Goal: Task Accomplishment & Management: Use online tool/utility

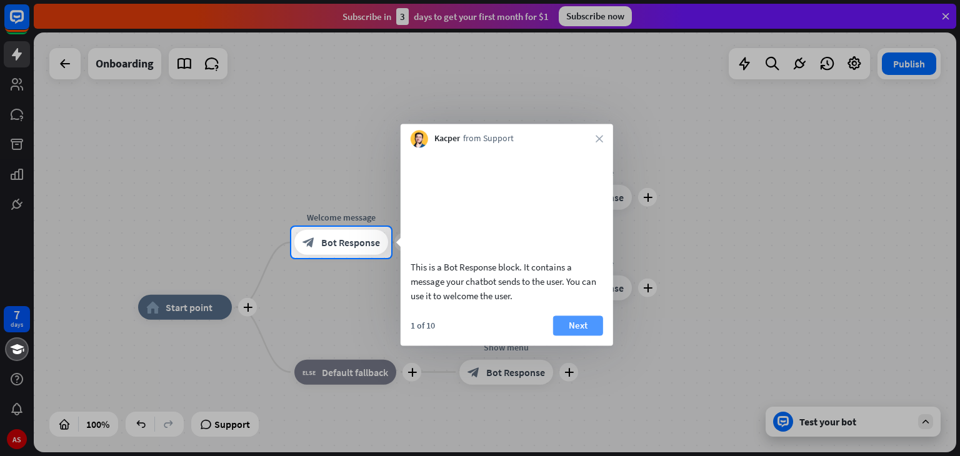
click at [582, 336] on button "Next" at bounding box center [578, 326] width 50 height 20
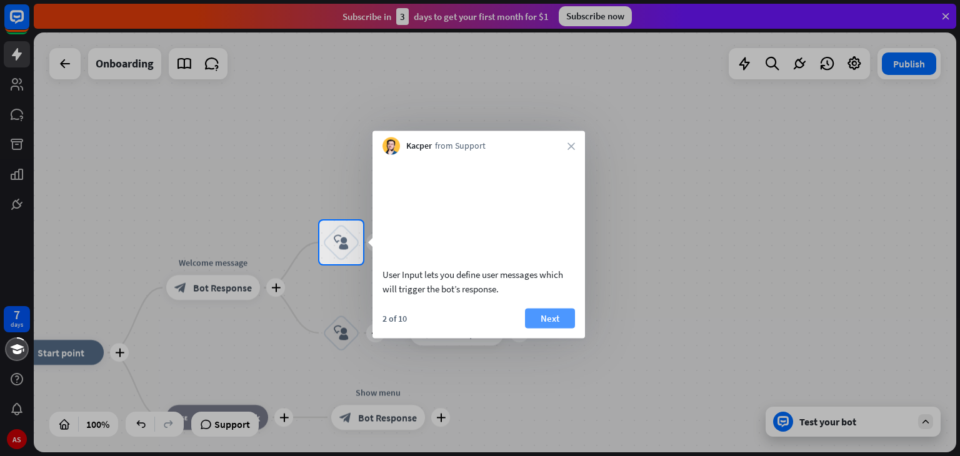
click at [559, 328] on button "Next" at bounding box center [550, 318] width 50 height 20
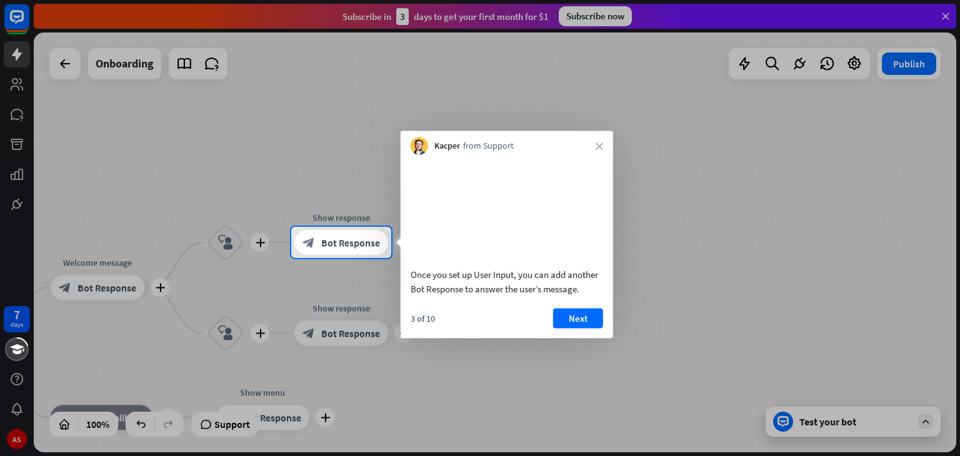
click at [559, 328] on button "Next" at bounding box center [578, 318] width 50 height 20
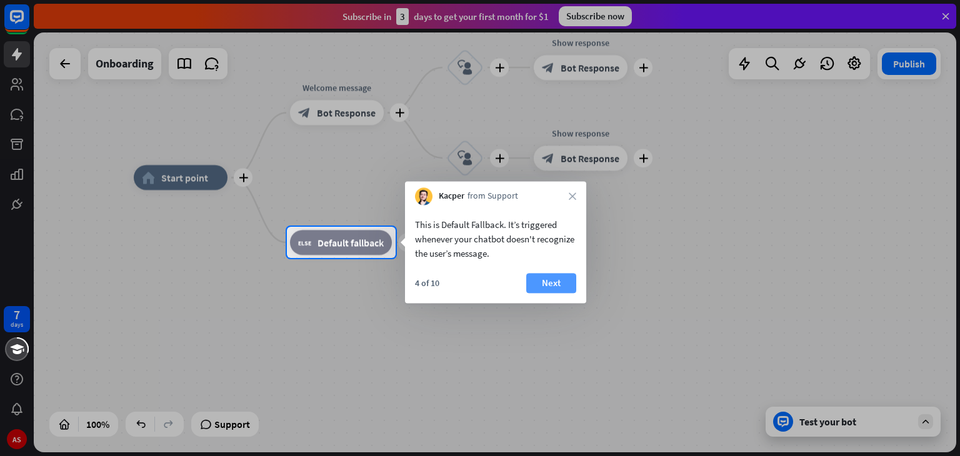
click at [535, 281] on button "Next" at bounding box center [551, 283] width 50 height 20
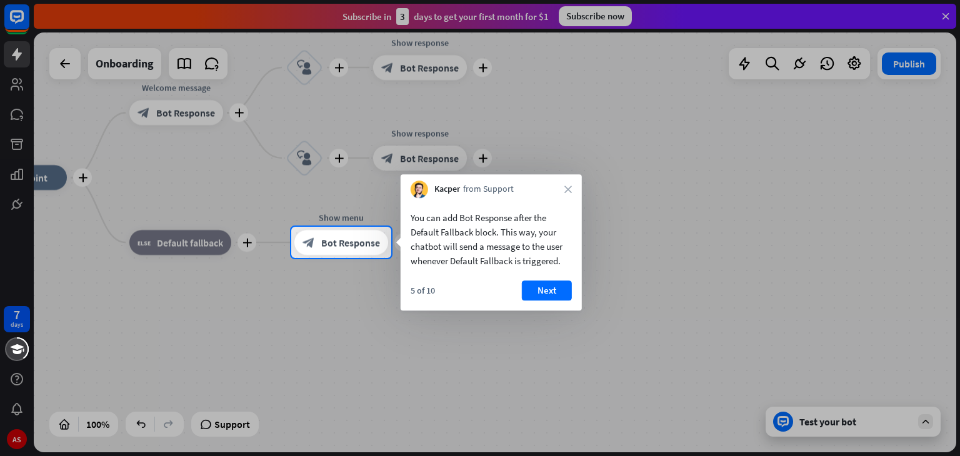
click at [535, 281] on button "Next" at bounding box center [547, 291] width 50 height 20
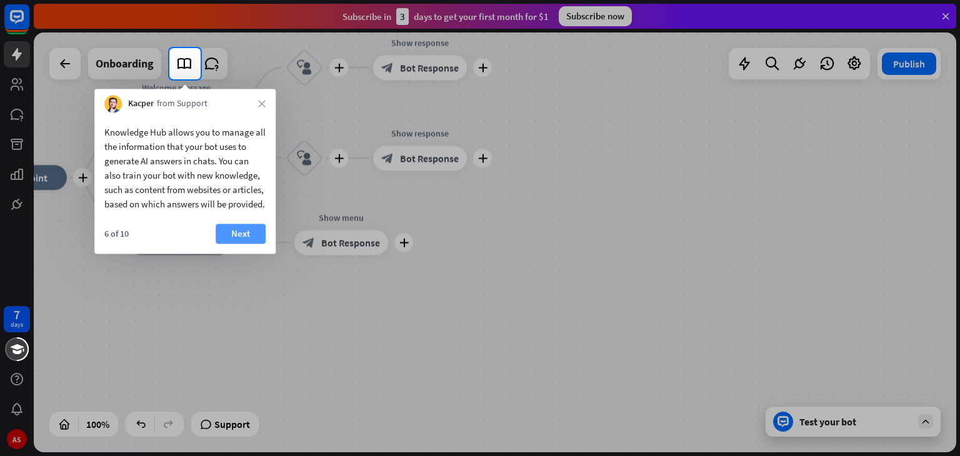
click at [247, 244] on button "Next" at bounding box center [241, 234] width 50 height 20
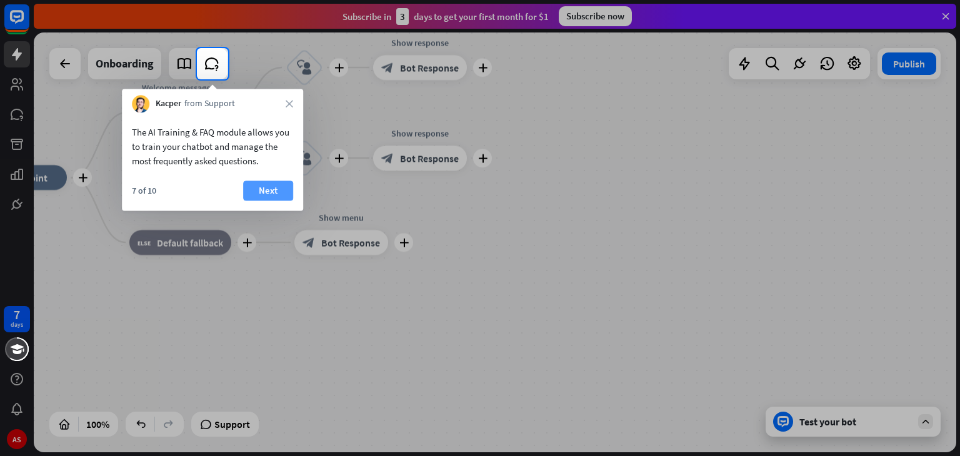
click at [274, 188] on button "Next" at bounding box center [268, 191] width 50 height 20
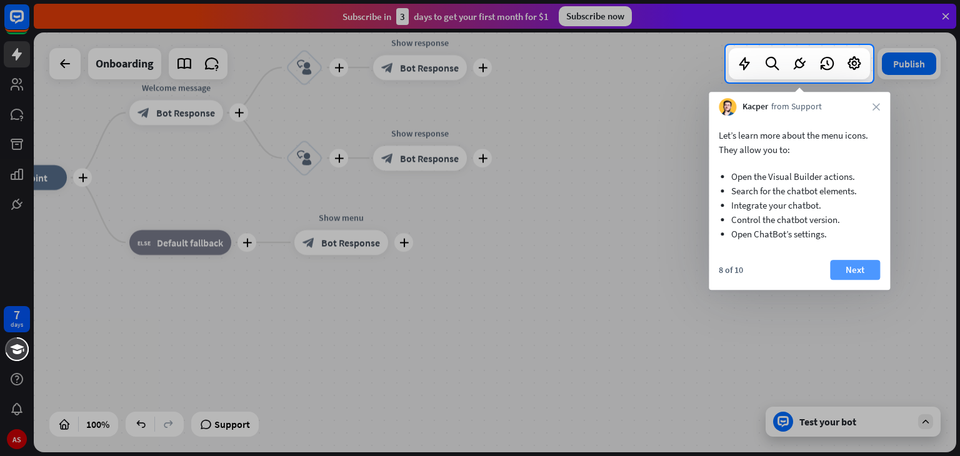
click at [859, 267] on button "Next" at bounding box center [855, 270] width 50 height 20
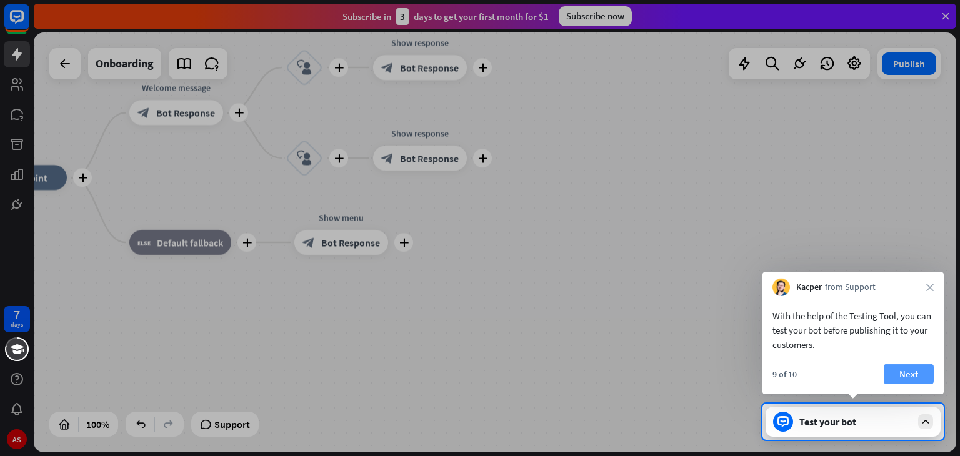
click at [907, 373] on button "Next" at bounding box center [909, 374] width 50 height 20
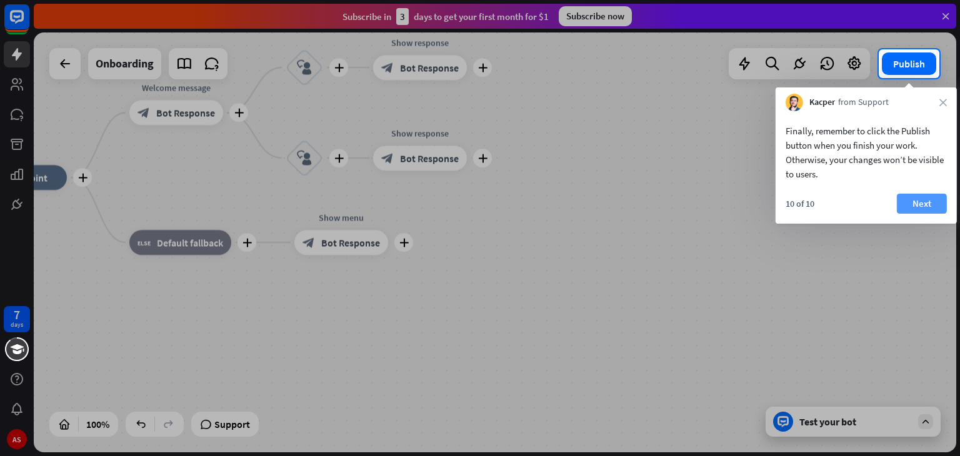
click at [932, 207] on button "Next" at bounding box center [922, 204] width 50 height 20
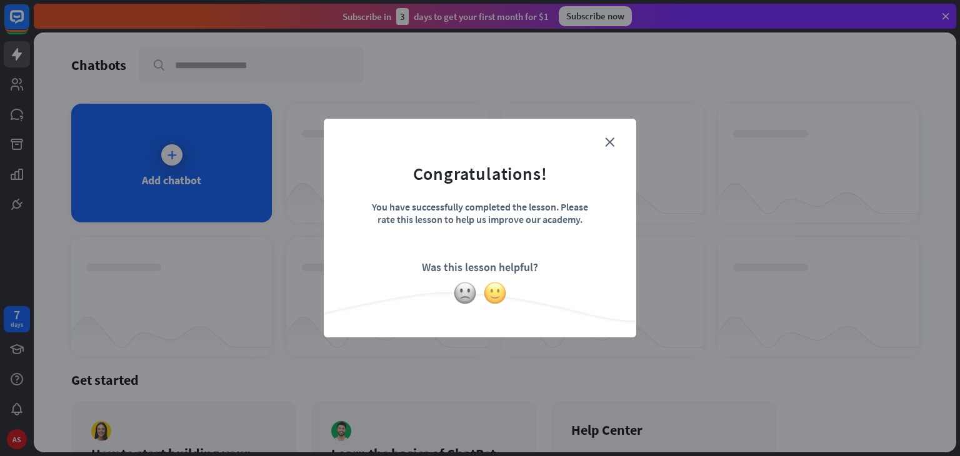
click at [502, 287] on img at bounding box center [495, 293] width 24 height 24
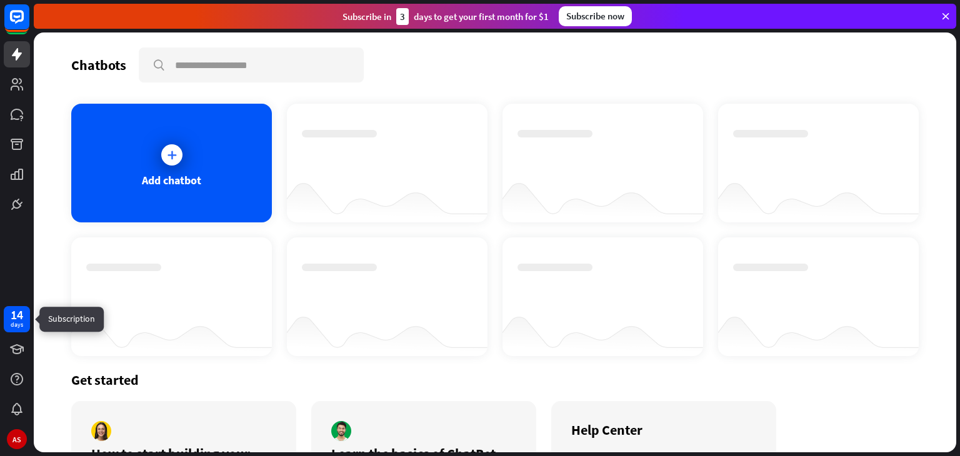
click at [25, 321] on div "14 days" at bounding box center [17, 319] width 26 height 26
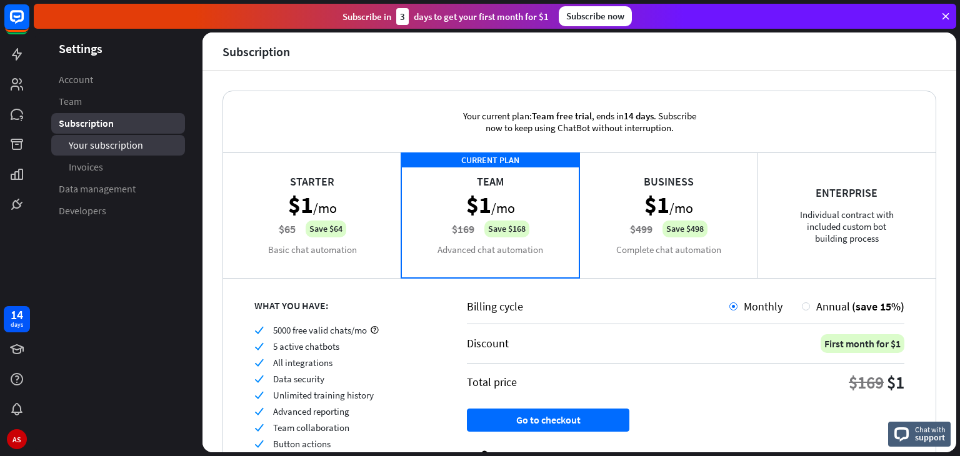
click at [151, 152] on link "Your subscription" at bounding box center [118, 145] width 134 height 21
click at [826, 250] on div "Enterprise Individual contract with included custom bot building process" at bounding box center [846, 214] width 178 height 125
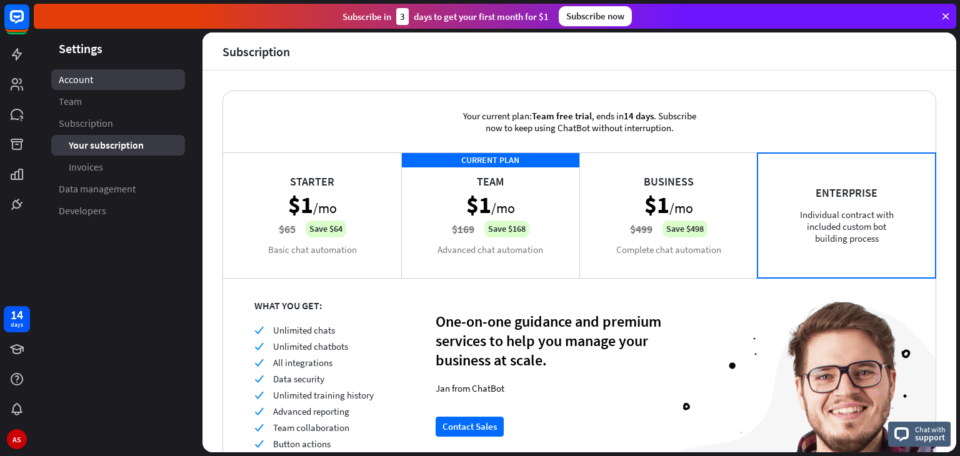
click at [55, 89] on link "Account" at bounding box center [118, 79] width 134 height 21
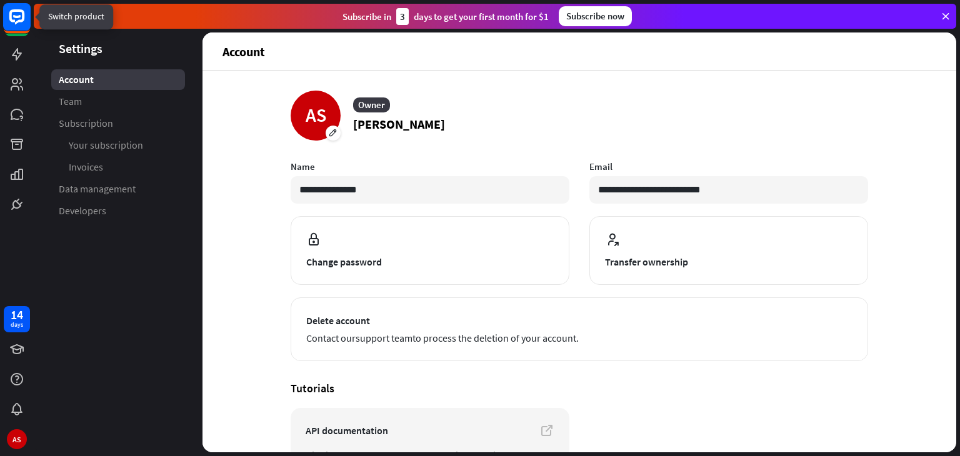
click at [11, 26] on rect at bounding box center [16, 16] width 27 height 27
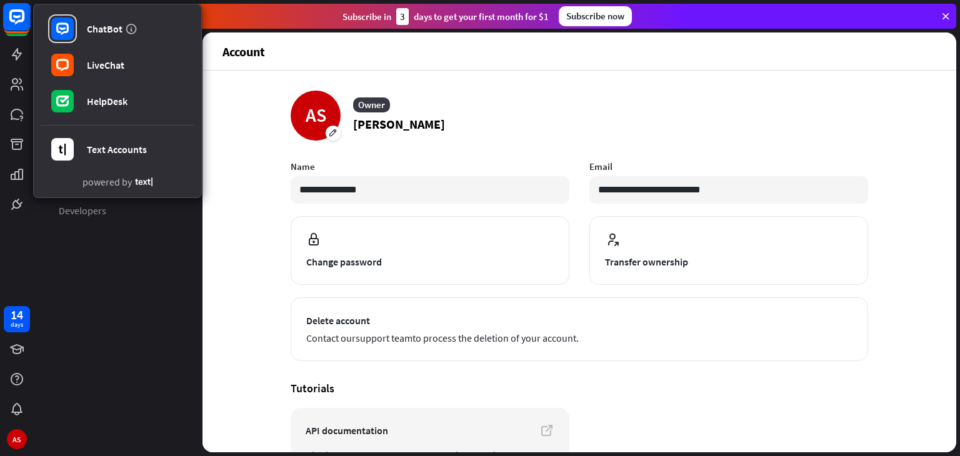
click at [5, 11] on rect at bounding box center [16, 16] width 27 height 27
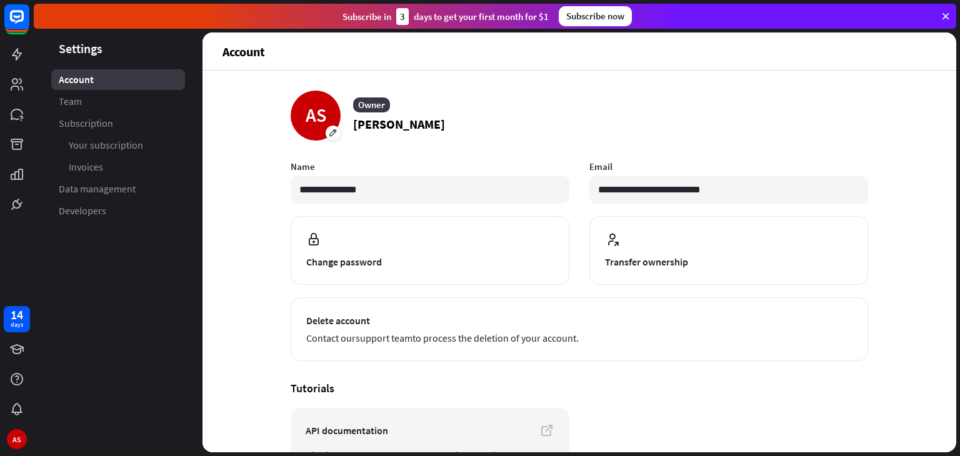
click at [8, 39] on div at bounding box center [17, 108] width 34 height 217
click at [10, 47] on icon at bounding box center [16, 54] width 15 height 15
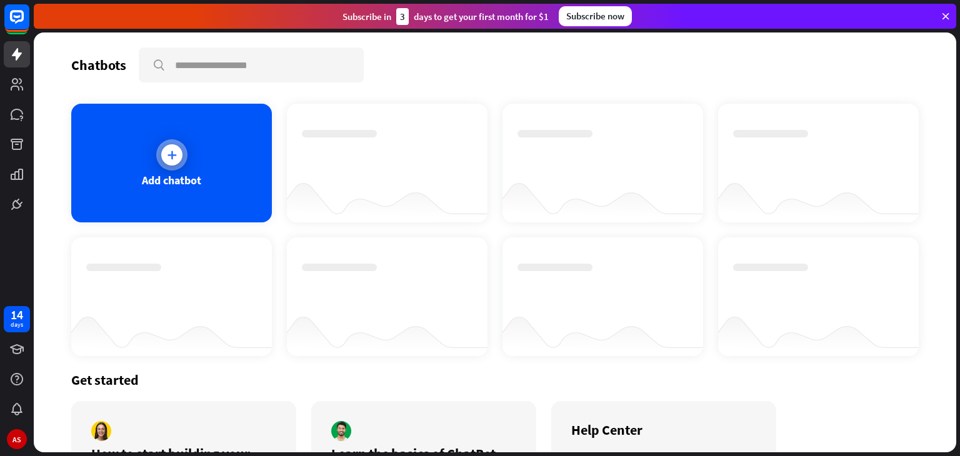
click at [223, 186] on div "Add chatbot" at bounding box center [171, 163] width 201 height 119
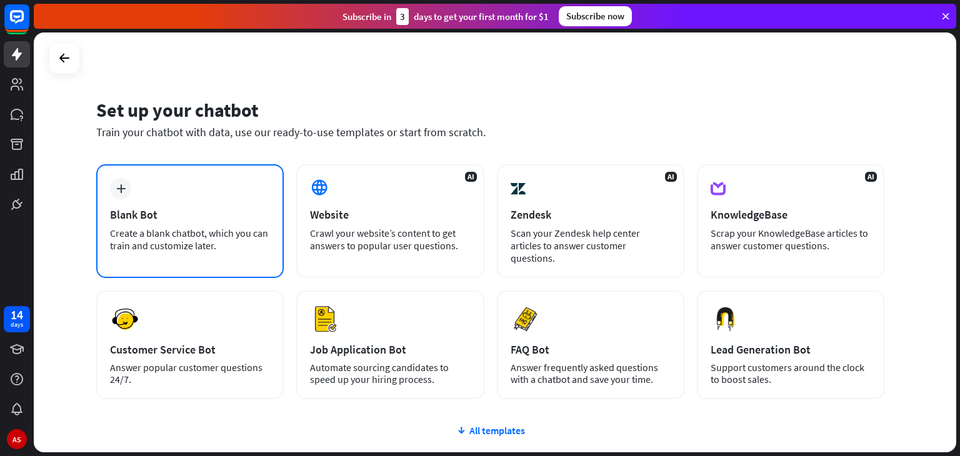
click at [204, 228] on div "Create a blank chatbot, which you can train and customize later." at bounding box center [190, 239] width 160 height 25
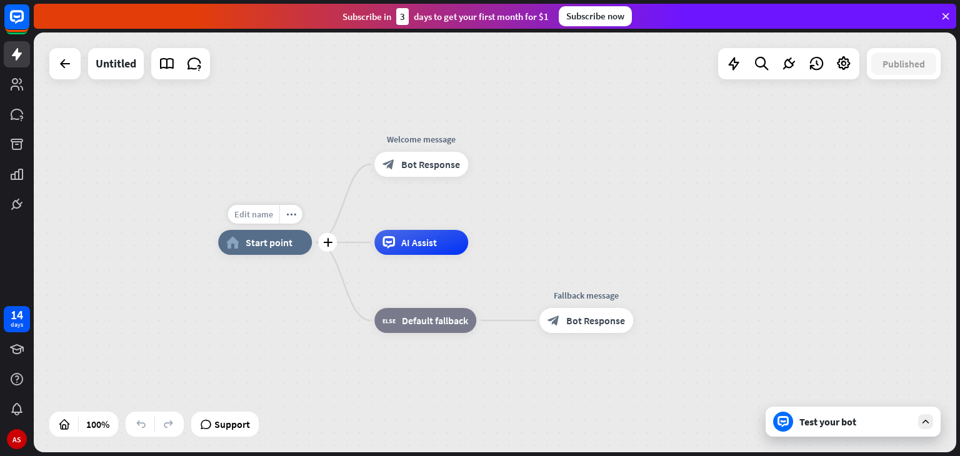
click at [270, 219] on span "Edit name" at bounding box center [253, 214] width 39 height 11
click at [340, 242] on div "plus home_2 Start point Welcome message block_bot_response Bot Response AI Assi…" at bounding box center [679, 452] width 922 height 420
click at [292, 221] on div "more_horiz" at bounding box center [290, 214] width 23 height 19
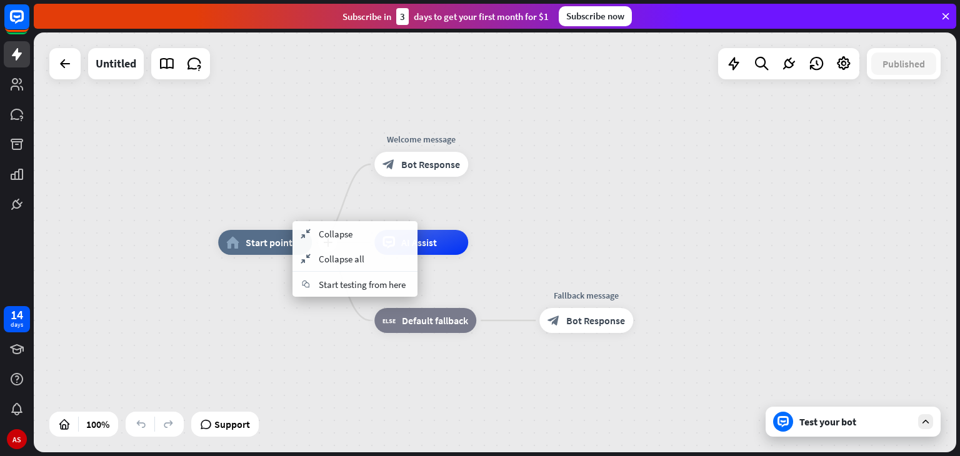
click at [286, 246] on span "Start point" at bounding box center [269, 242] width 47 height 12
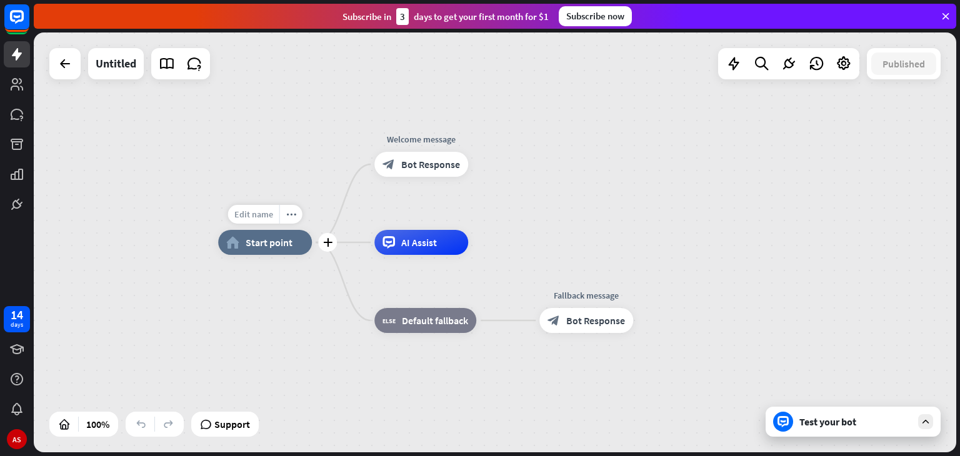
click at [270, 221] on div "Edit name" at bounding box center [253, 214] width 51 height 19
type input "******"
click at [351, 213] on div "****** home_2 Start point Welcome message block_bot_response Bot Response Edit …" at bounding box center [495, 242] width 922 height 420
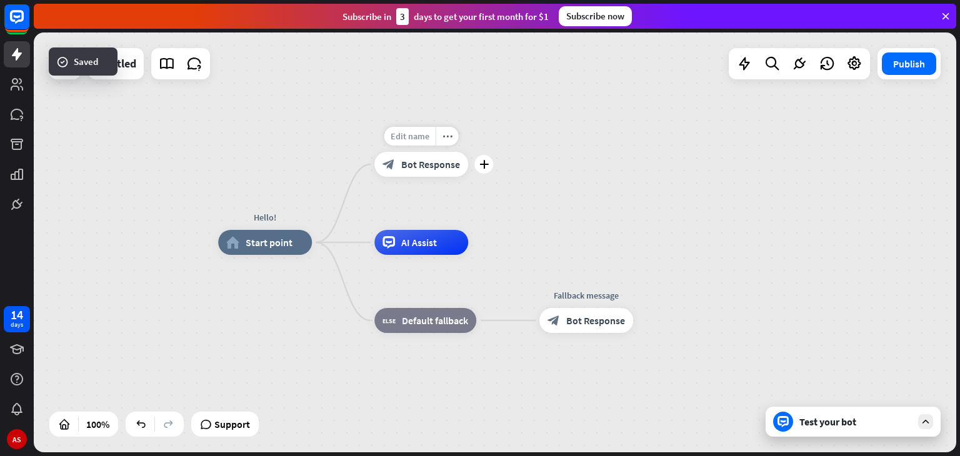
click at [419, 131] on span "Edit name" at bounding box center [410, 136] width 39 height 11
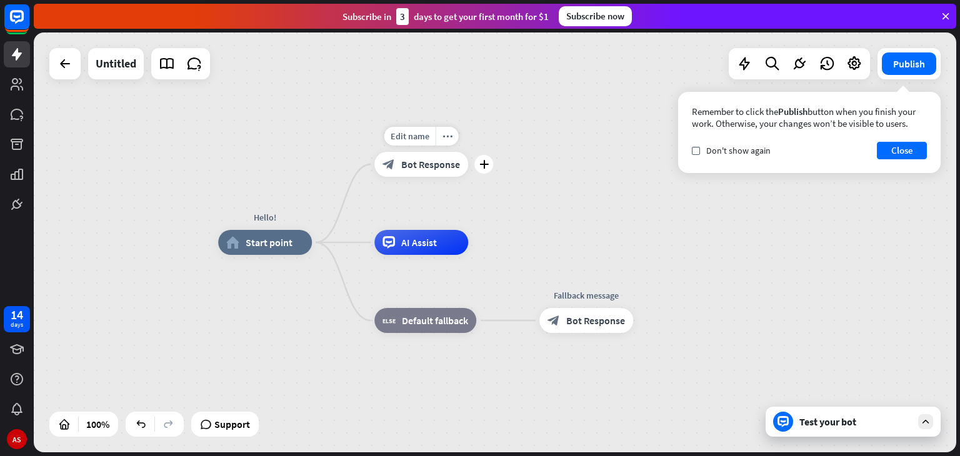
click at [437, 171] on div "block_bot_response Bot Response" at bounding box center [421, 164] width 94 height 25
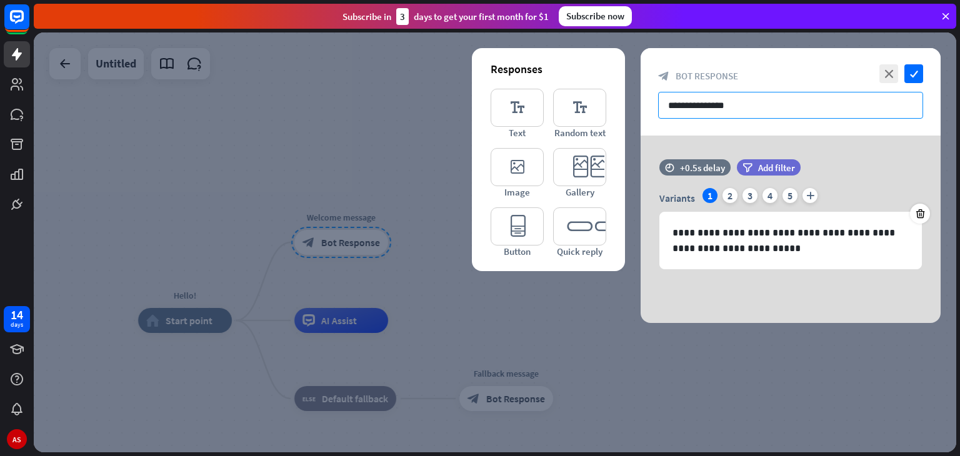
click at [727, 116] on input "**********" at bounding box center [790, 105] width 265 height 27
drag, startPoint x: 749, startPoint y: 114, endPoint x: 639, endPoint y: 107, distance: 110.2
click at [639, 107] on div "**********" at bounding box center [495, 242] width 922 height 420
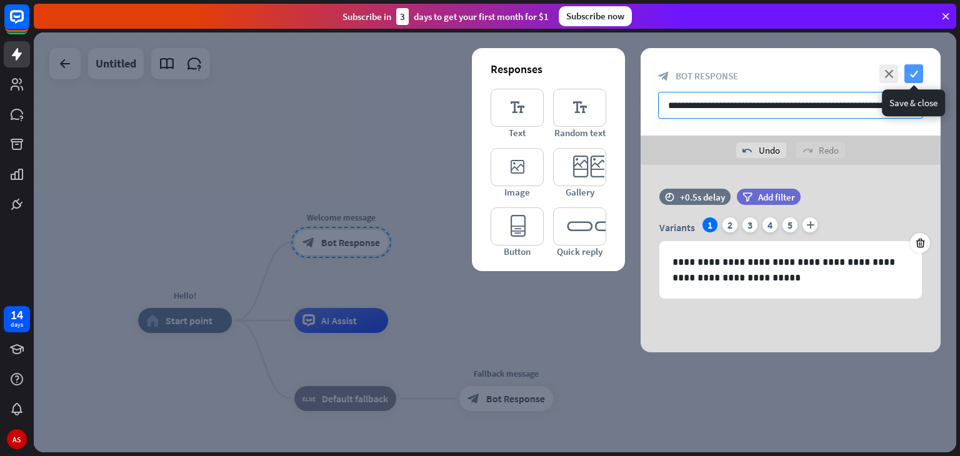
type input "**********"
click at [909, 76] on icon "check" at bounding box center [913, 73] width 19 height 19
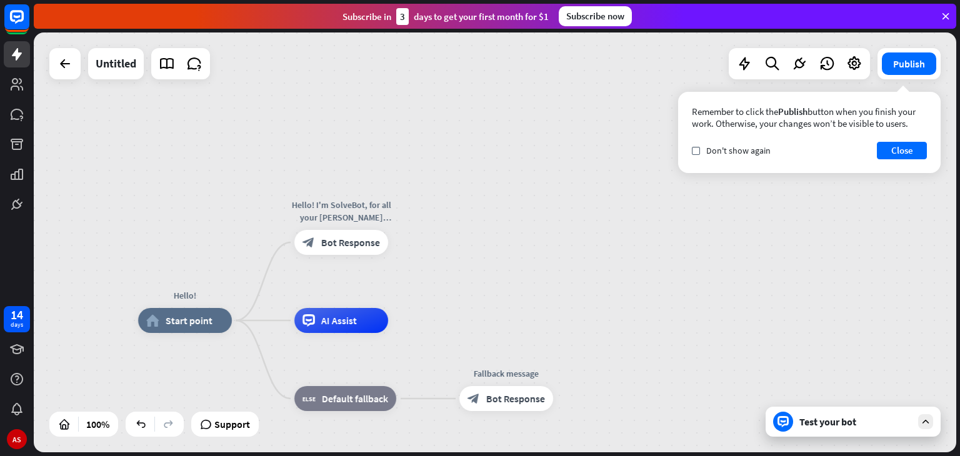
click at [809, 434] on div "Test your bot" at bounding box center [853, 422] width 175 height 30
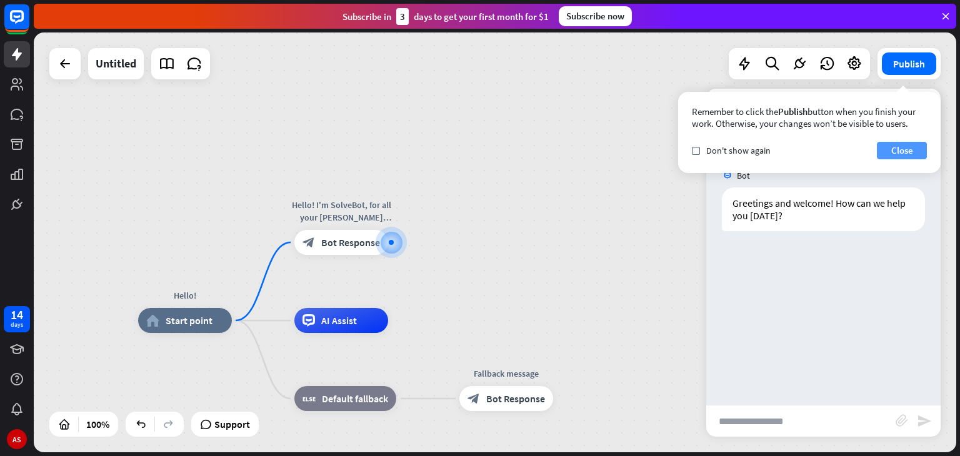
click at [904, 155] on button "Close" at bounding box center [902, 150] width 50 height 17
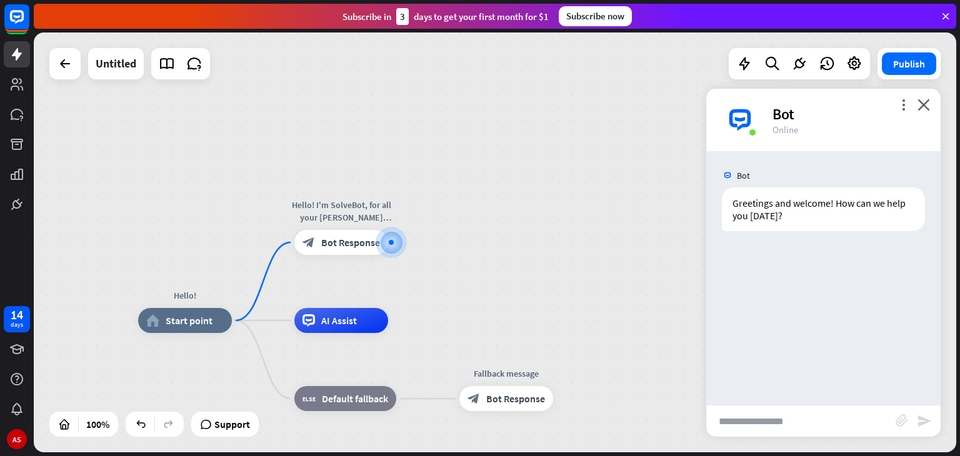
click at [917, 107] on div "Bot" at bounding box center [848, 113] width 153 height 19
click at [754, 422] on input "text" at bounding box center [800, 421] width 189 height 31
type input "**"
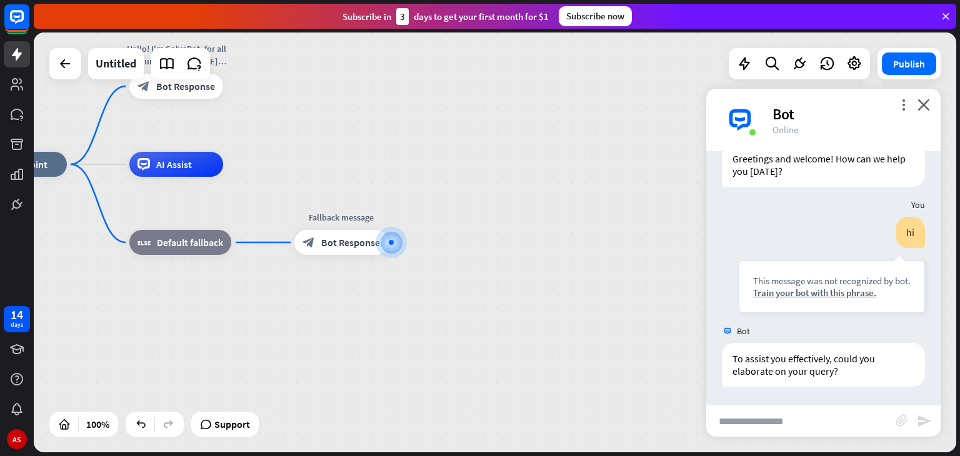
scroll to position [45, 0]
click at [925, 105] on icon "close" at bounding box center [923, 105] width 12 height 12
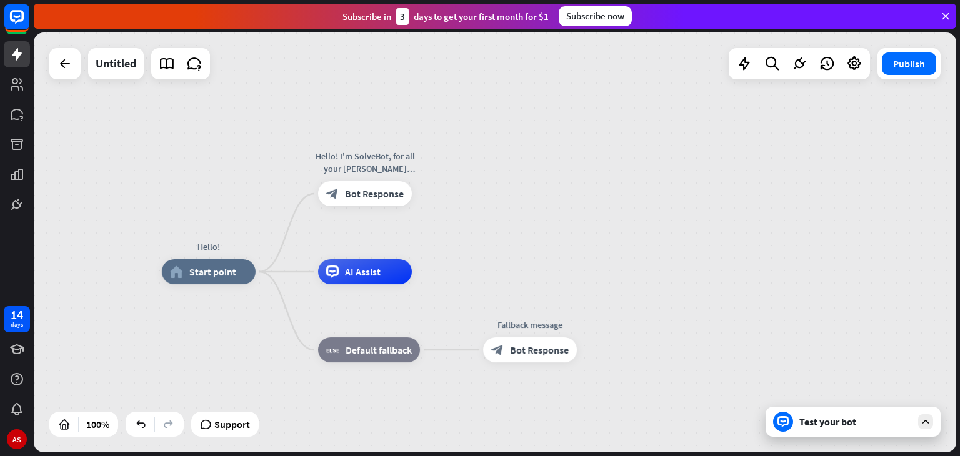
drag, startPoint x: 685, startPoint y: 286, endPoint x: 874, endPoint y: 393, distance: 217.2
click at [362, 196] on span "Bot Response" at bounding box center [374, 193] width 59 height 12
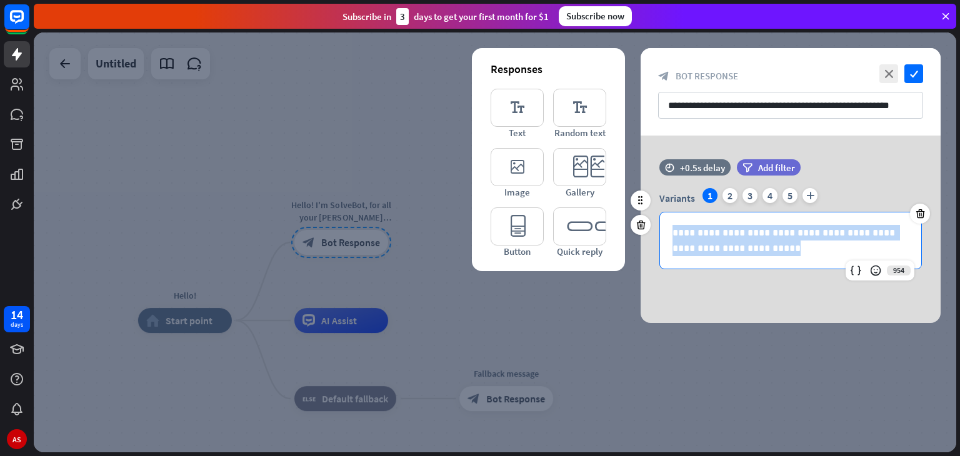
drag, startPoint x: 766, startPoint y: 253, endPoint x: 661, endPoint y: 231, distance: 106.8
click at [661, 231] on div "**********" at bounding box center [790, 240] width 261 height 56
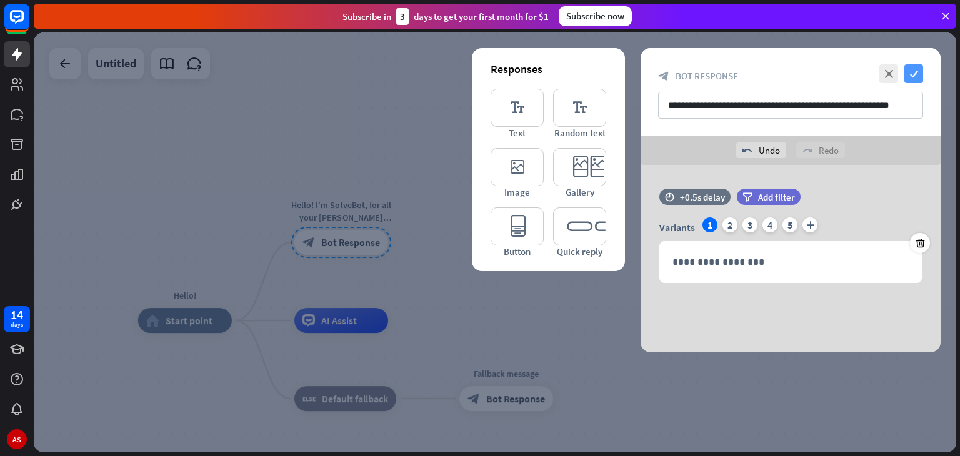
click at [916, 75] on icon "check" at bounding box center [913, 73] width 19 height 19
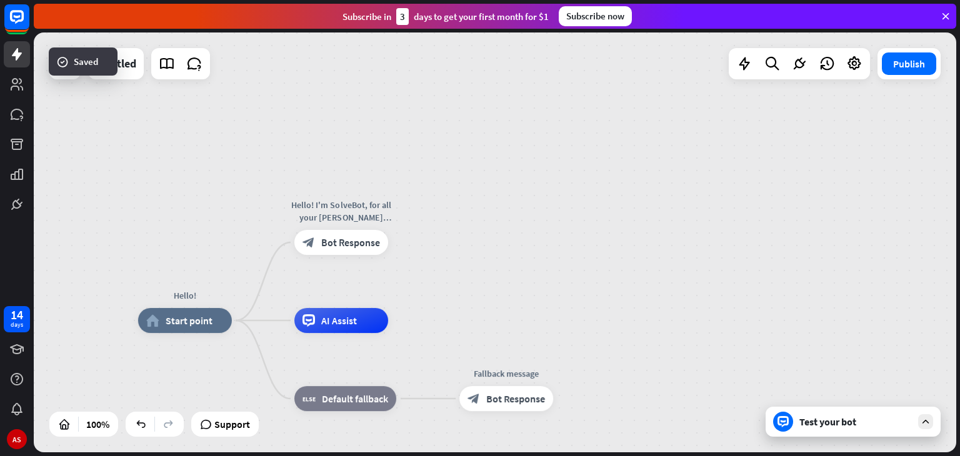
click at [919, 420] on div at bounding box center [925, 421] width 15 height 15
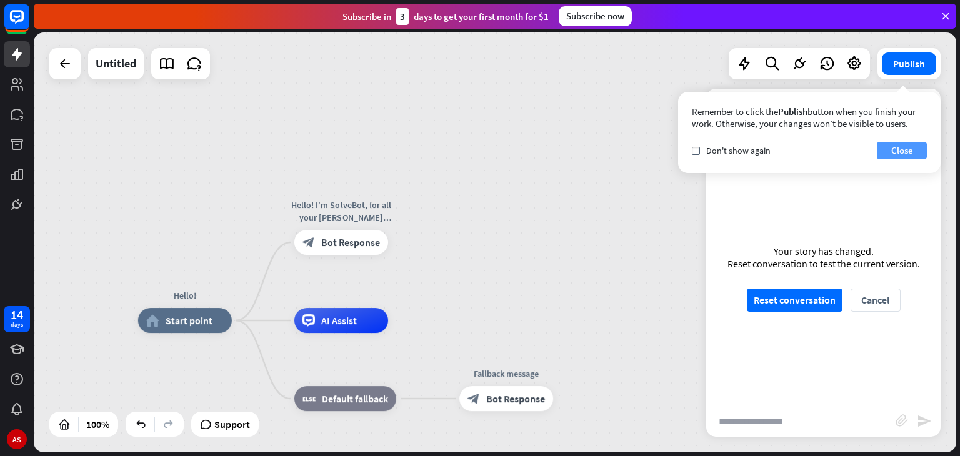
click at [912, 145] on button "Close" at bounding box center [902, 150] width 50 height 17
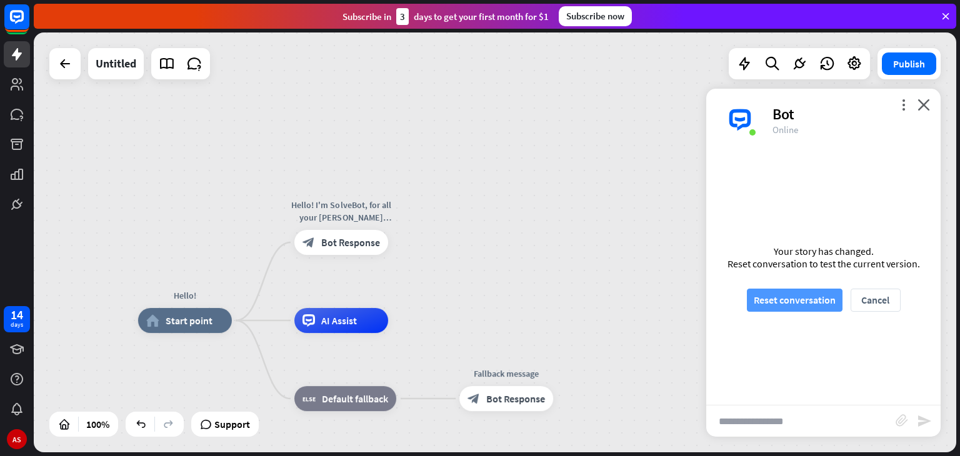
click at [794, 301] on button "Reset conversation" at bounding box center [795, 300] width 96 height 23
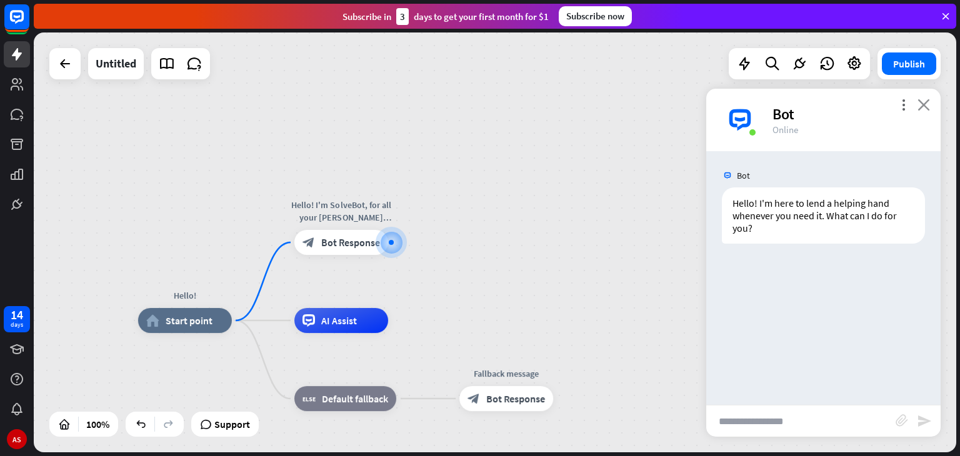
click at [927, 99] on icon "close" at bounding box center [923, 105] width 12 height 12
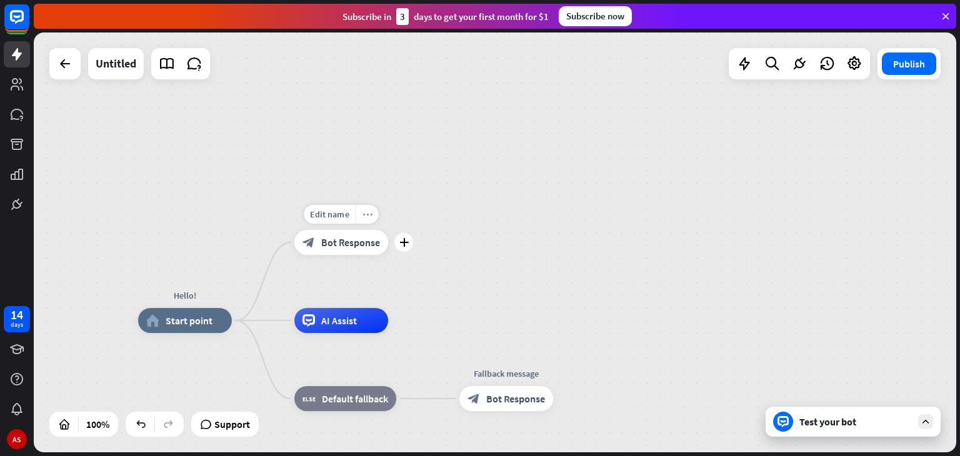
click at [372, 218] on div "more_horiz" at bounding box center [367, 214] width 23 height 19
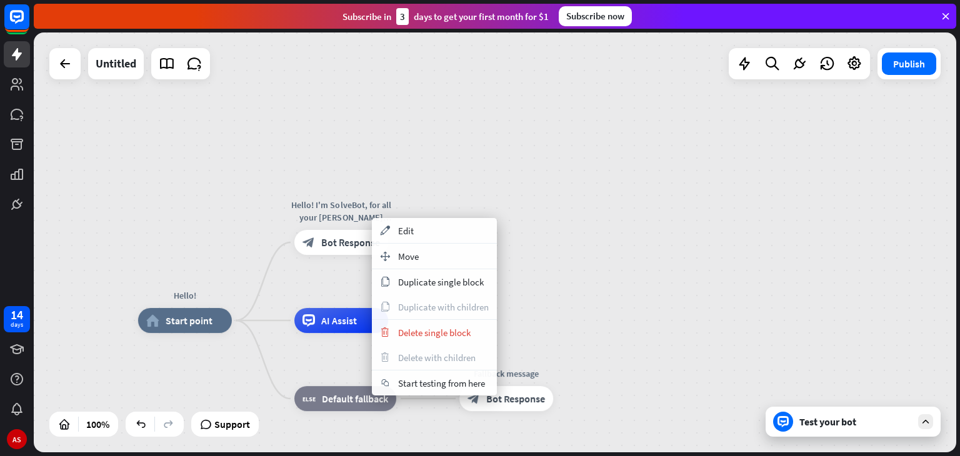
click at [561, 295] on div "Hello! home_2 Start point Hello! I'm SolveBot, for all your [PERSON_NAME] knuck…" at bounding box center [495, 242] width 922 height 420
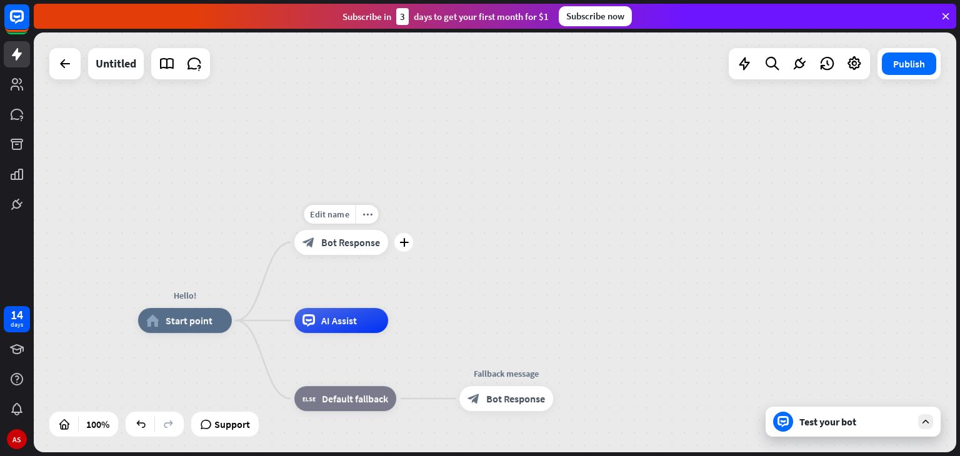
click at [354, 246] on span "Bot Response" at bounding box center [350, 242] width 59 height 12
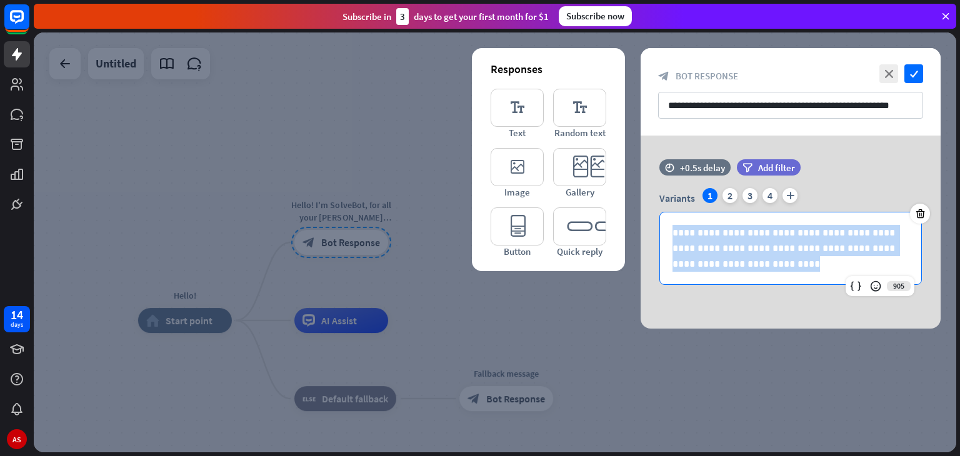
drag, startPoint x: 731, startPoint y: 268, endPoint x: 605, endPoint y: 201, distance: 143.2
click at [641, 201] on div "**********" at bounding box center [791, 232] width 300 height 193
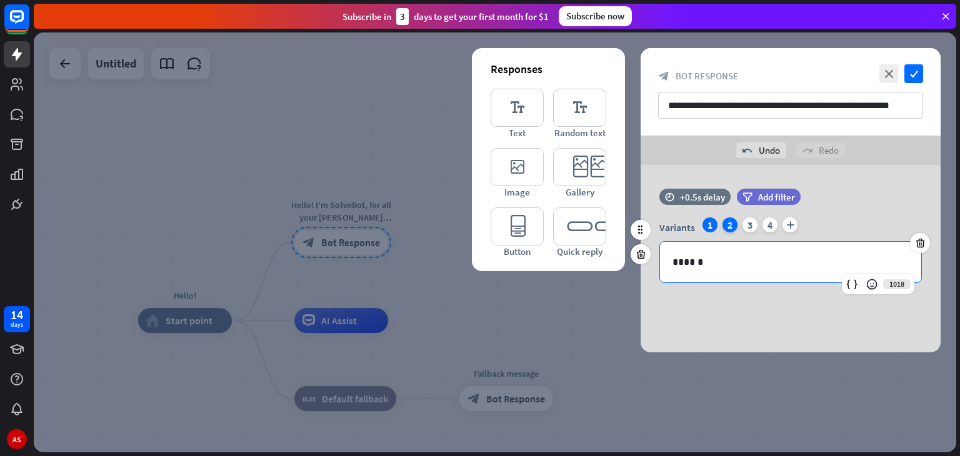
click at [729, 219] on div "2" at bounding box center [729, 224] width 15 height 15
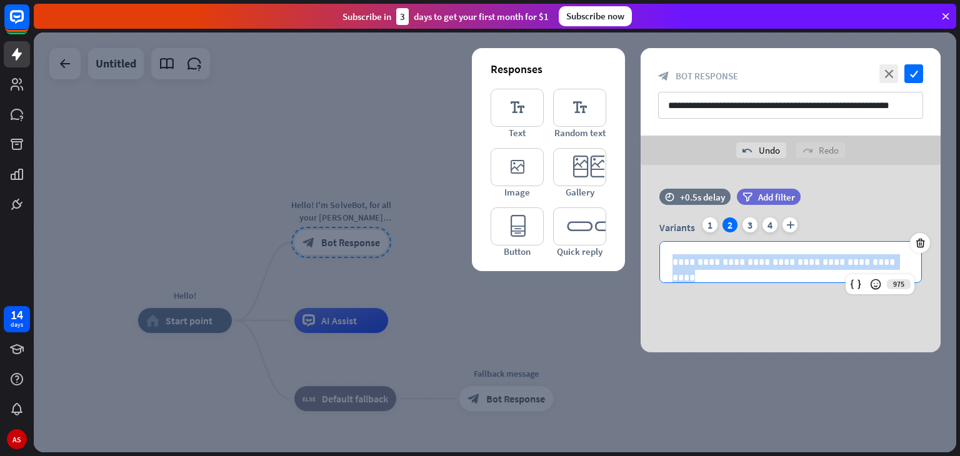
drag, startPoint x: 859, startPoint y: 263, endPoint x: 624, endPoint y: 249, distance: 235.4
click at [641, 249] on div "**********" at bounding box center [791, 258] width 300 height 187
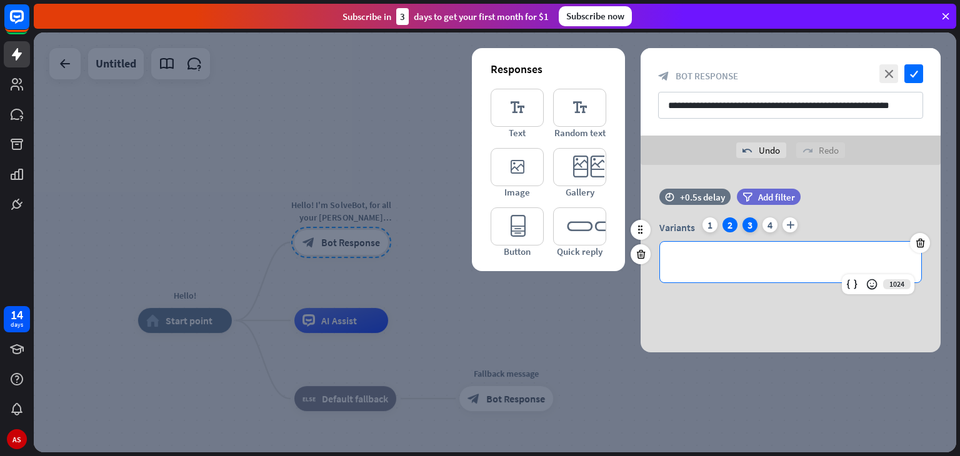
click at [747, 224] on div "3" at bounding box center [749, 224] width 15 height 15
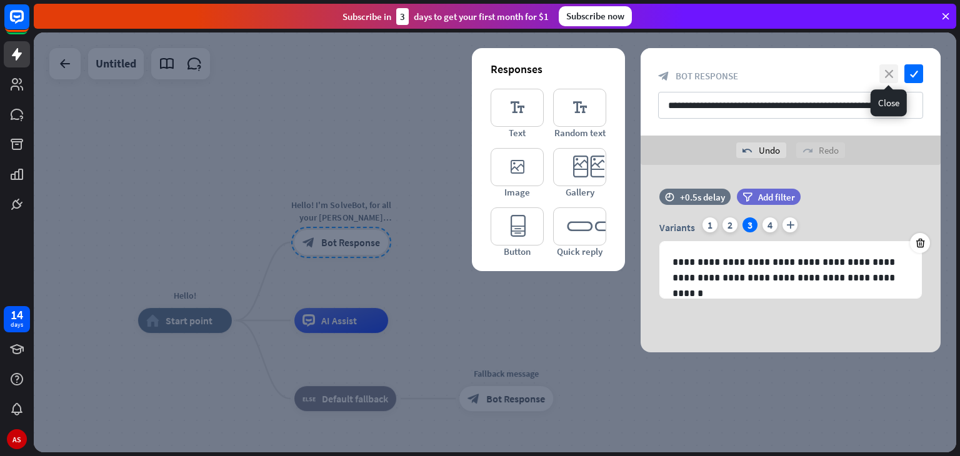
click at [892, 73] on icon "close" at bounding box center [888, 73] width 19 height 19
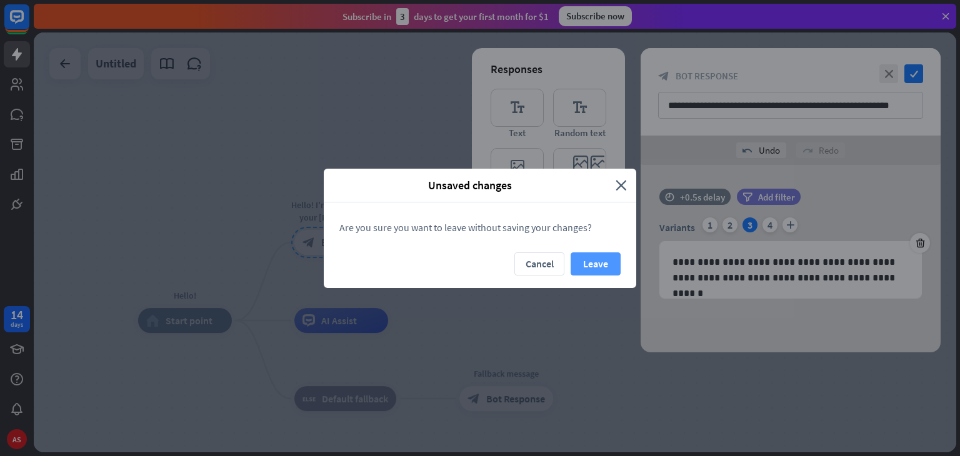
click at [587, 259] on button "Leave" at bounding box center [596, 263] width 50 height 23
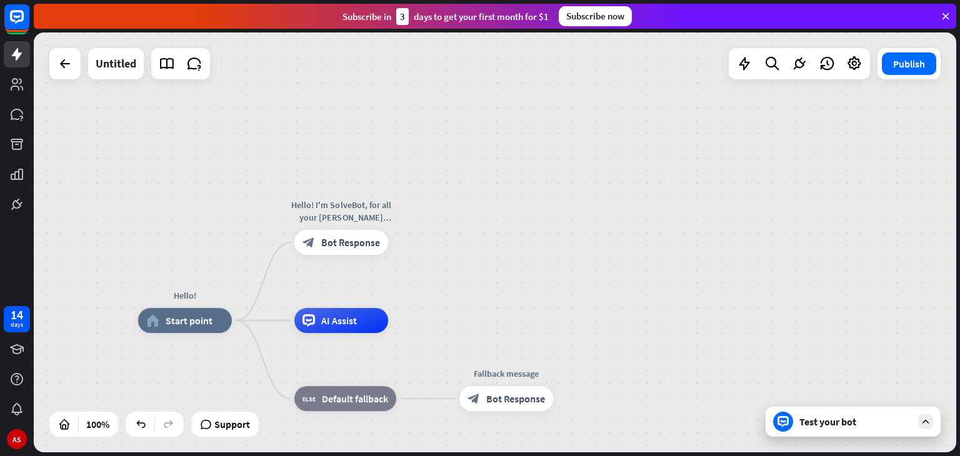
click at [826, 428] on div "Test your bot" at bounding box center [853, 422] width 175 height 30
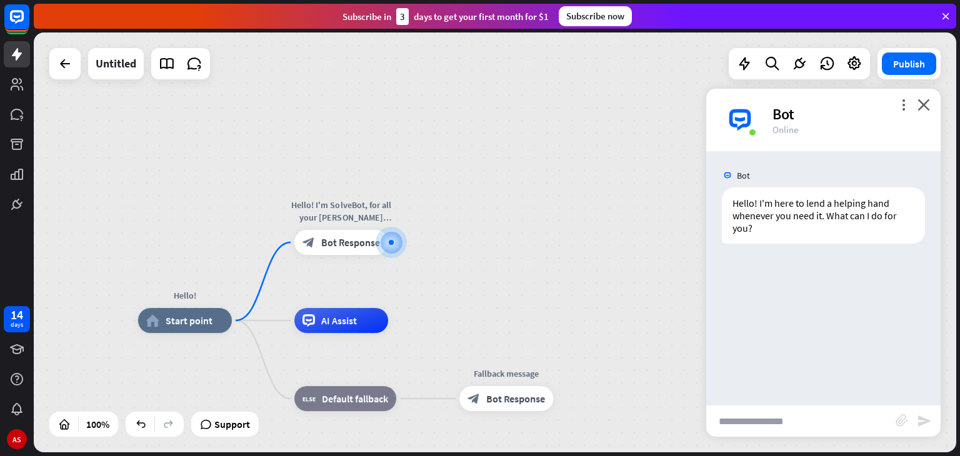
click at [824, 422] on input "text" at bounding box center [800, 421] width 189 height 31
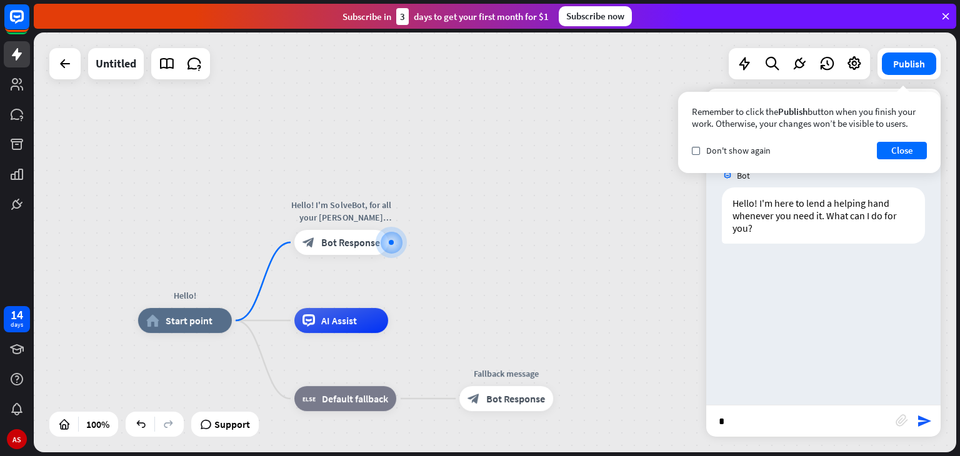
type input "**"
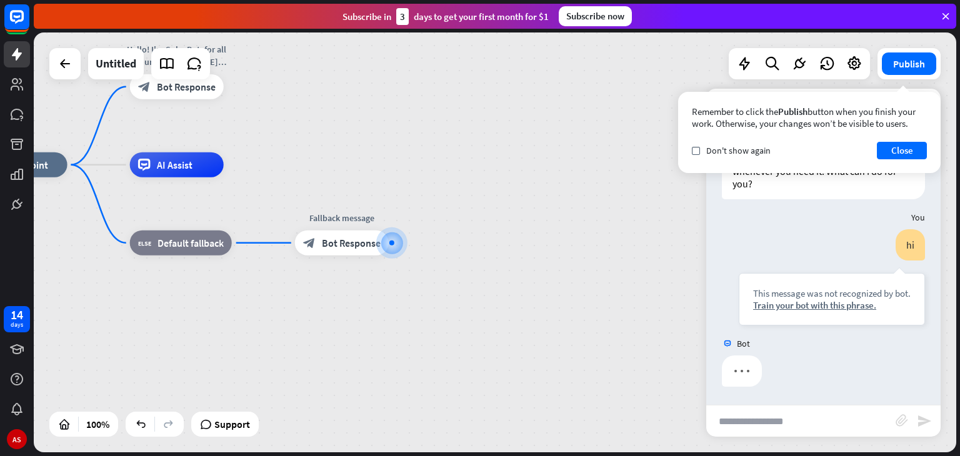
scroll to position [45, 0]
click at [831, 311] on div "This message was not recognized by bot. Train your bot with this phrase." at bounding box center [832, 298] width 186 height 52
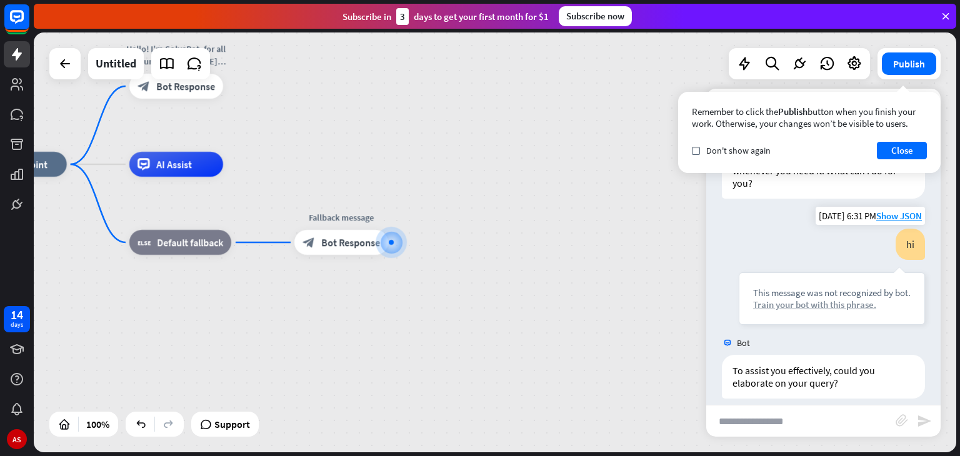
click at [823, 301] on div "Train your bot with this phrase." at bounding box center [831, 305] width 157 height 12
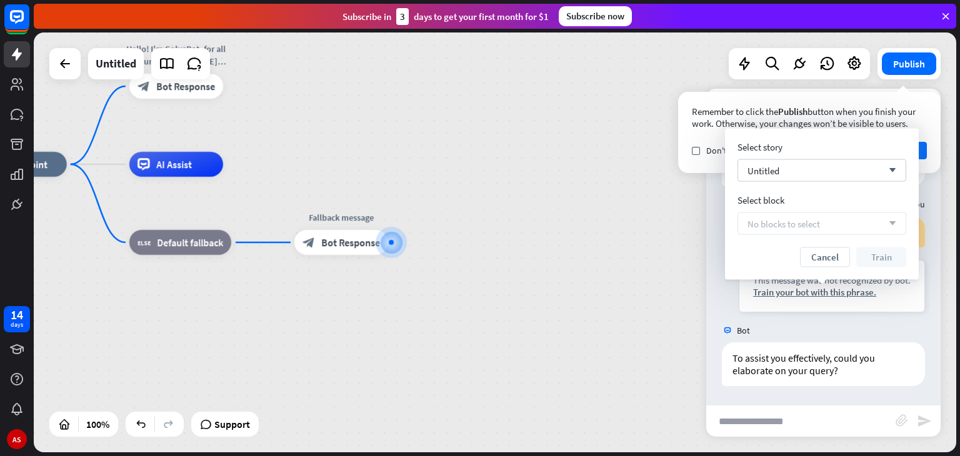
click at [815, 227] on span "No blocks to select" at bounding box center [783, 223] width 72 height 12
click at [804, 176] on div "Untitled arrow_down" at bounding box center [821, 170] width 169 height 22
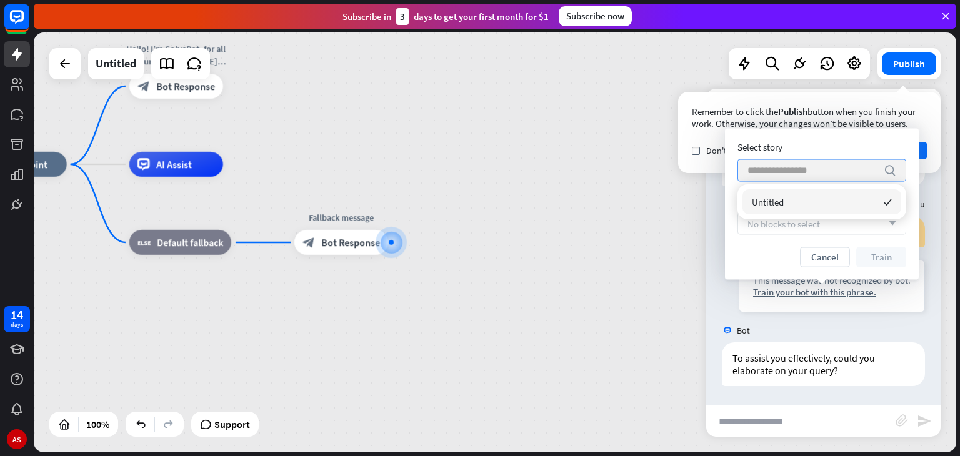
click at [804, 176] on input "search" at bounding box center [812, 170] width 130 height 21
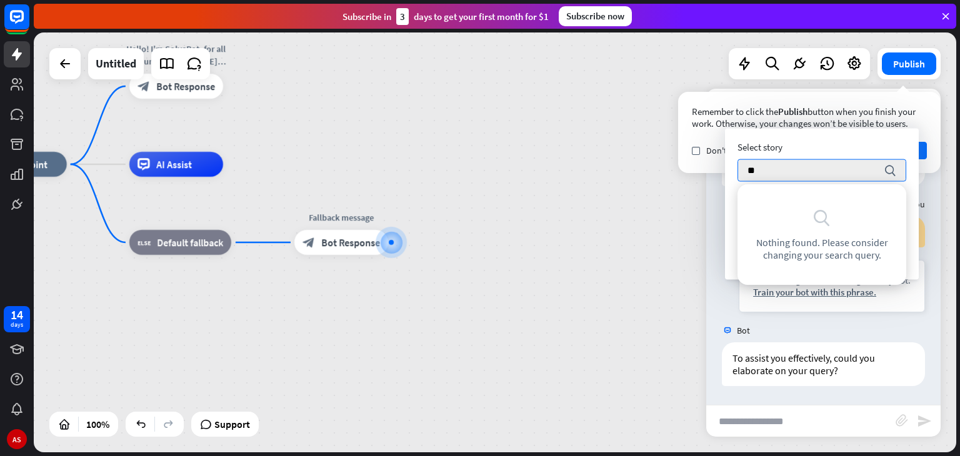
type input "**"
click at [670, 256] on div "Hello! home_2 Start point Hello! I'm SolveBot, for all your [PERSON_NAME] knuck…" at bounding box center [434, 374] width 923 height 420
